Goal: Obtain resource: Obtain resource

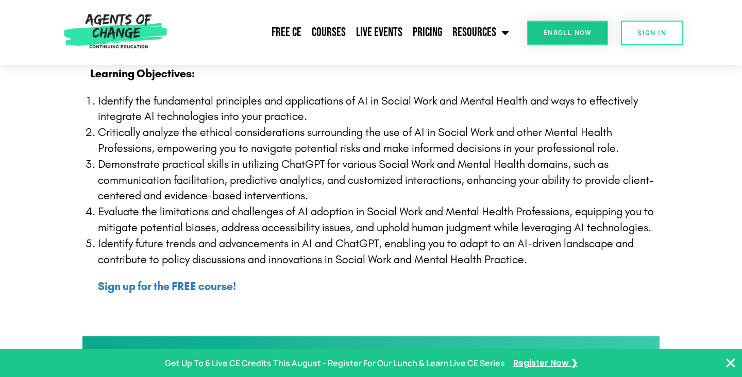
scroll to position [288, 0]
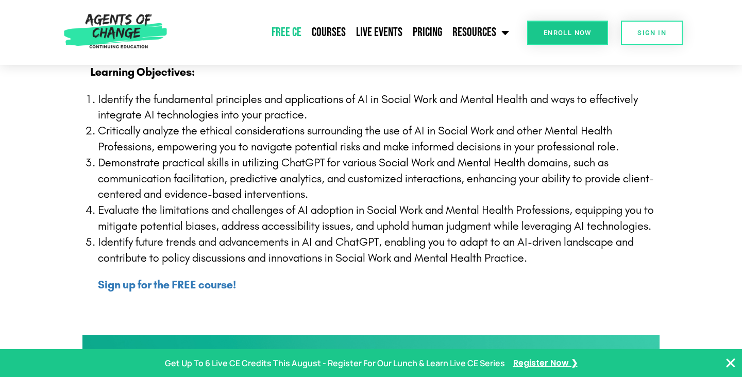
click at [278, 31] on link "Free CE" at bounding box center [286, 33] width 40 height 26
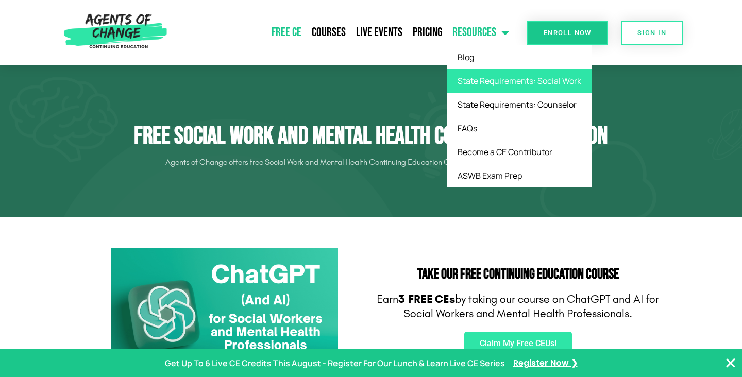
click at [488, 85] on link "State Requirements: Social Work" at bounding box center [519, 81] width 144 height 24
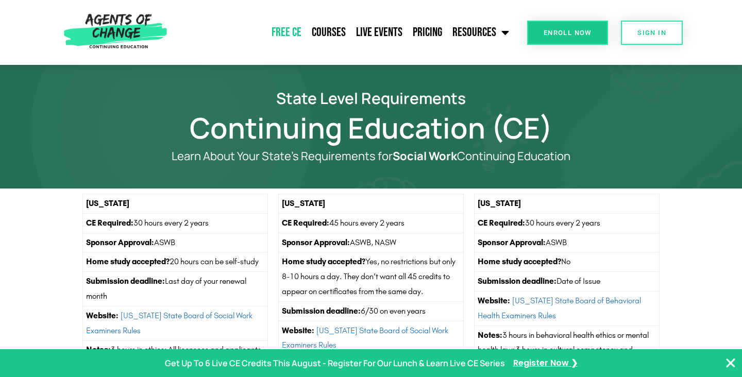
click at [294, 37] on link "Free CE" at bounding box center [286, 33] width 40 height 26
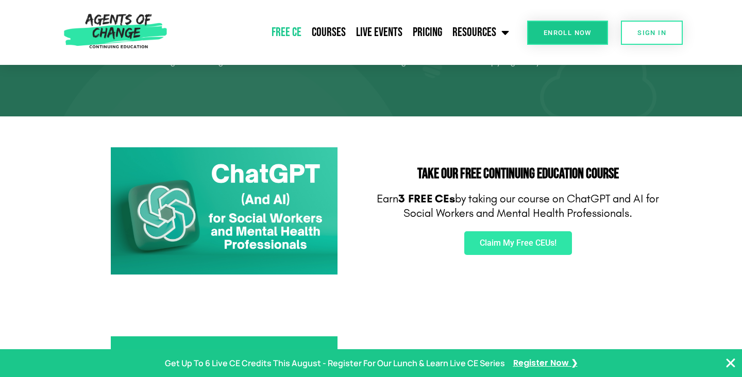
scroll to position [102, 0]
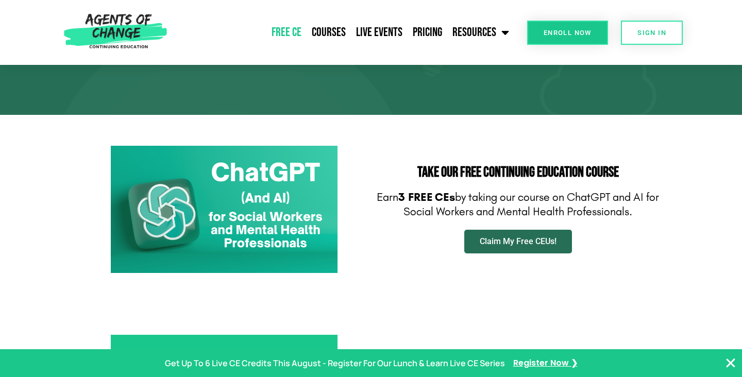
click at [518, 237] on span "Claim My Free CEUs!" at bounding box center [517, 241] width 77 height 8
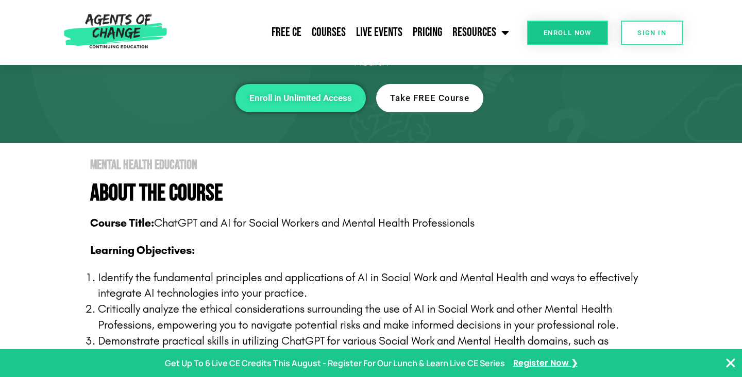
scroll to position [114, 0]
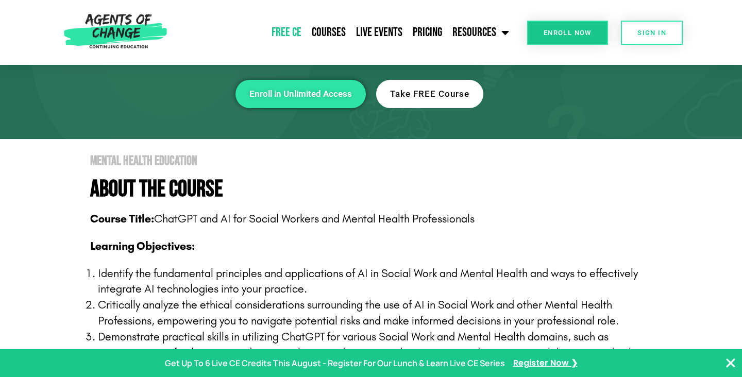
click at [288, 25] on link "Free CE" at bounding box center [286, 33] width 40 height 26
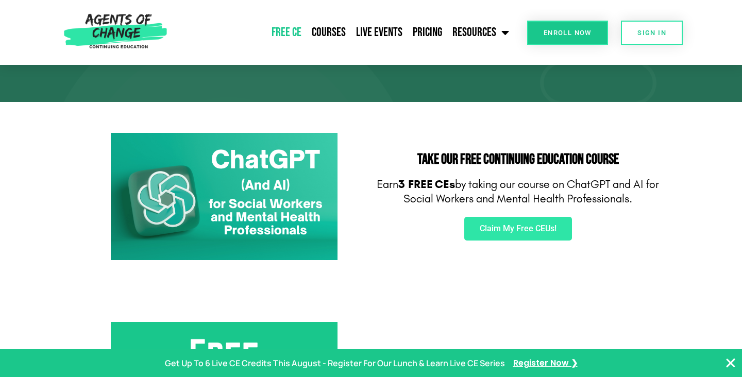
scroll to position [115, 0]
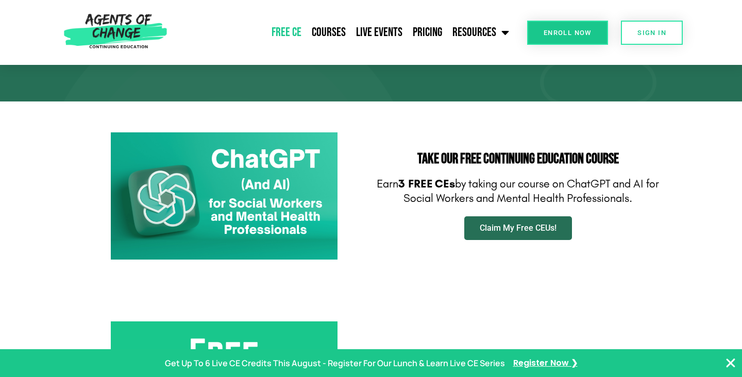
click at [503, 222] on link "Claim My Free CEUs!" at bounding box center [518, 228] width 108 height 24
